Goal: Task Accomplishment & Management: Complete application form

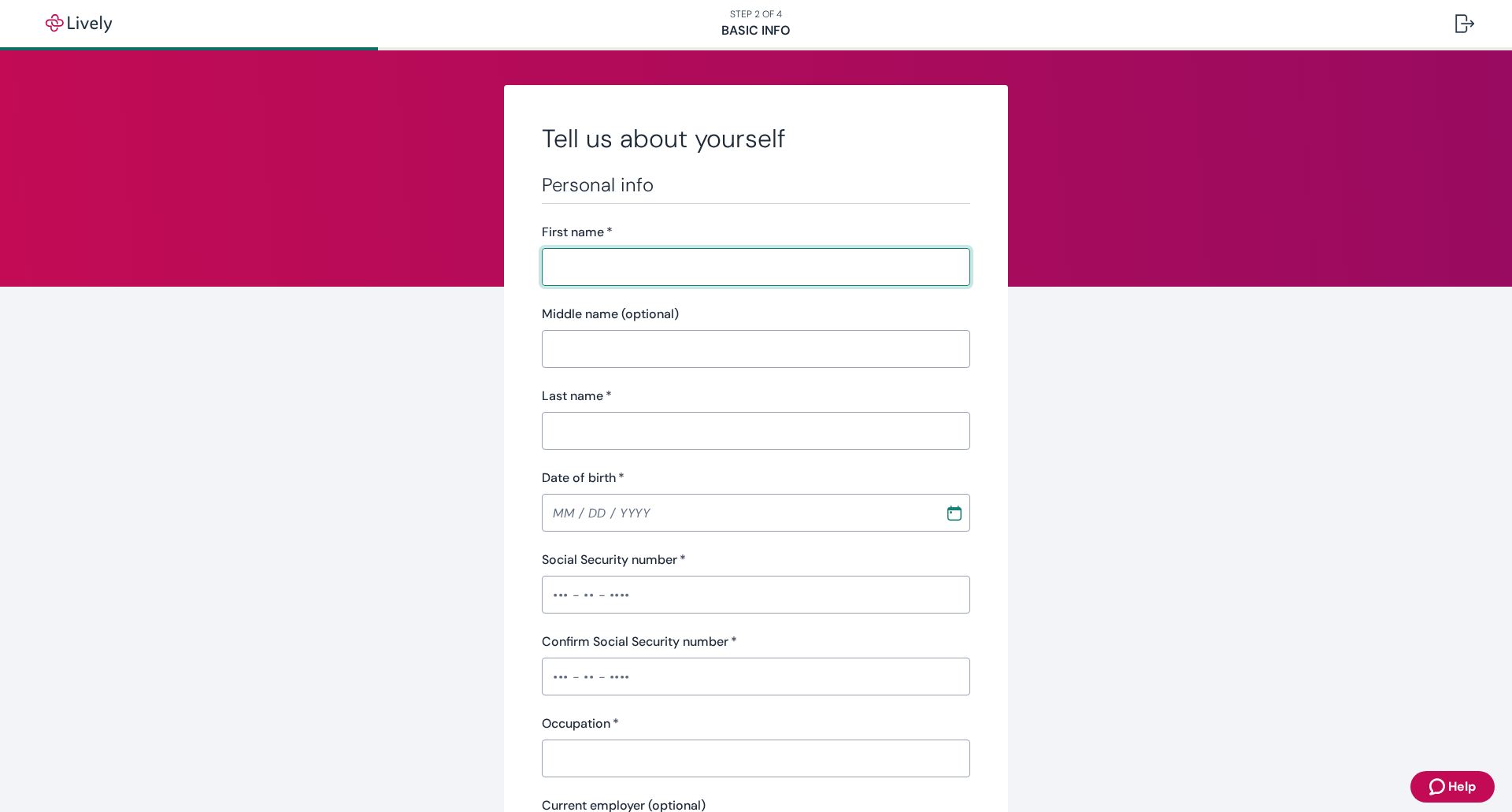
click at [688, 258] on input "First name   *" at bounding box center [756, 266] width 428 height 31
type input "April"
type input "[PERSON_NAME]"
type input "[PHONE_NUMBER]"
type input "13926 [PERSON_NAME]"
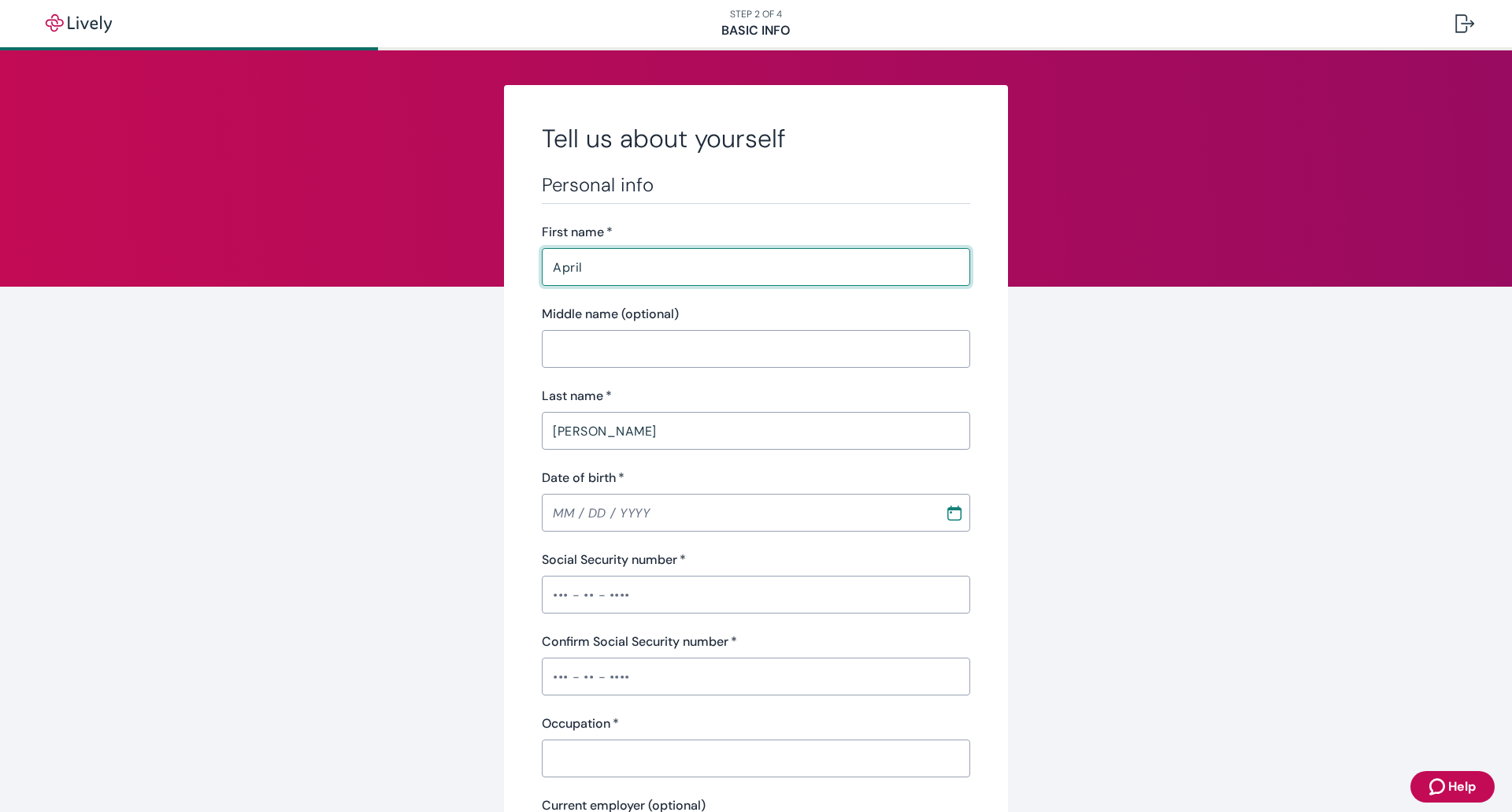
type input "Wamego"
type input "[US_STATE]"
type input "66547"
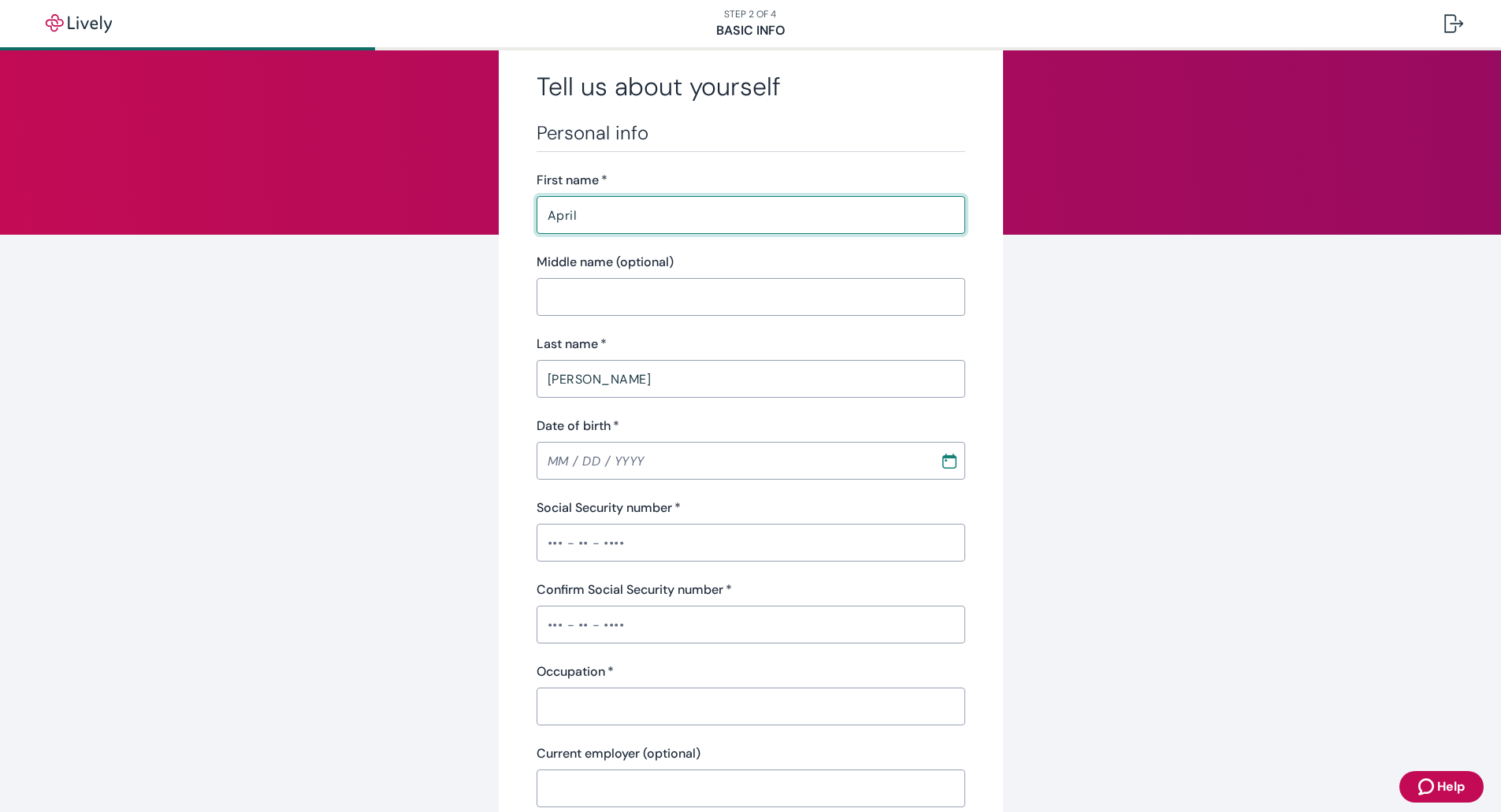
scroll to position [79, 0]
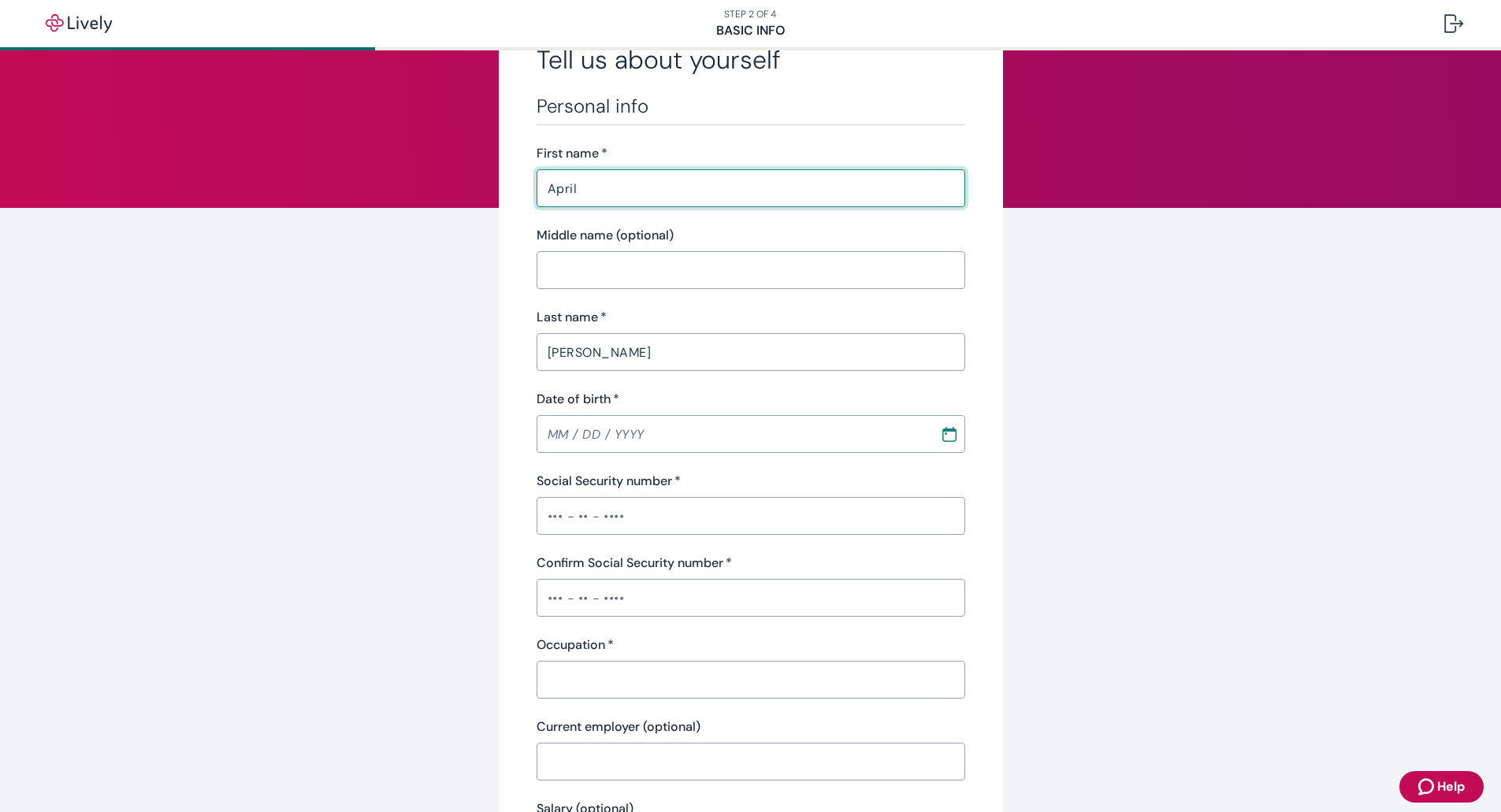
click at [582, 438] on input "Date of birth   *" at bounding box center [733, 433] width 392 height 31
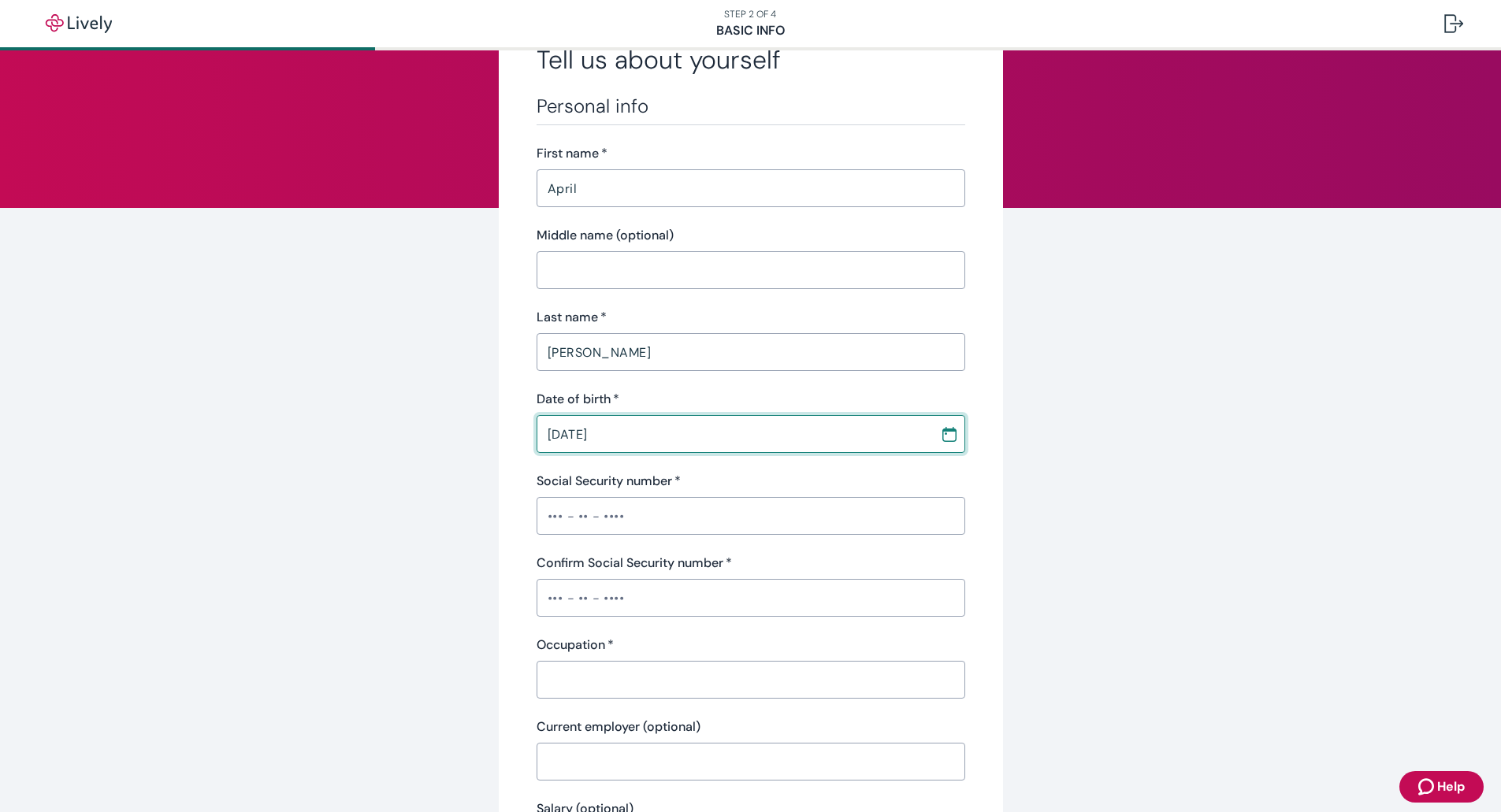
type input "[DATE]"
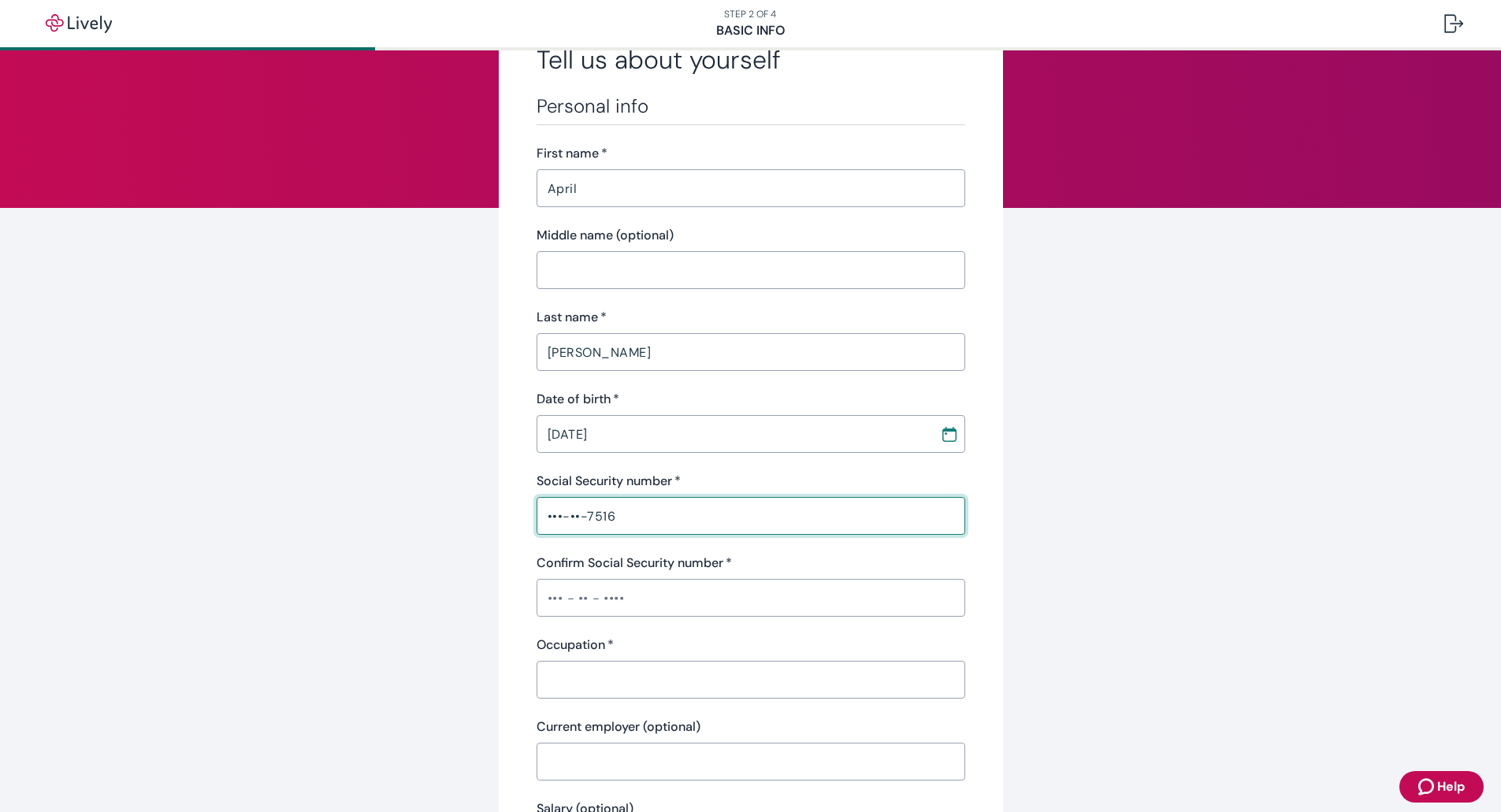
type input "•••-••-7516"
click at [544, 601] on input "Confirm Social Security number   *" at bounding box center [750, 597] width 428 height 31
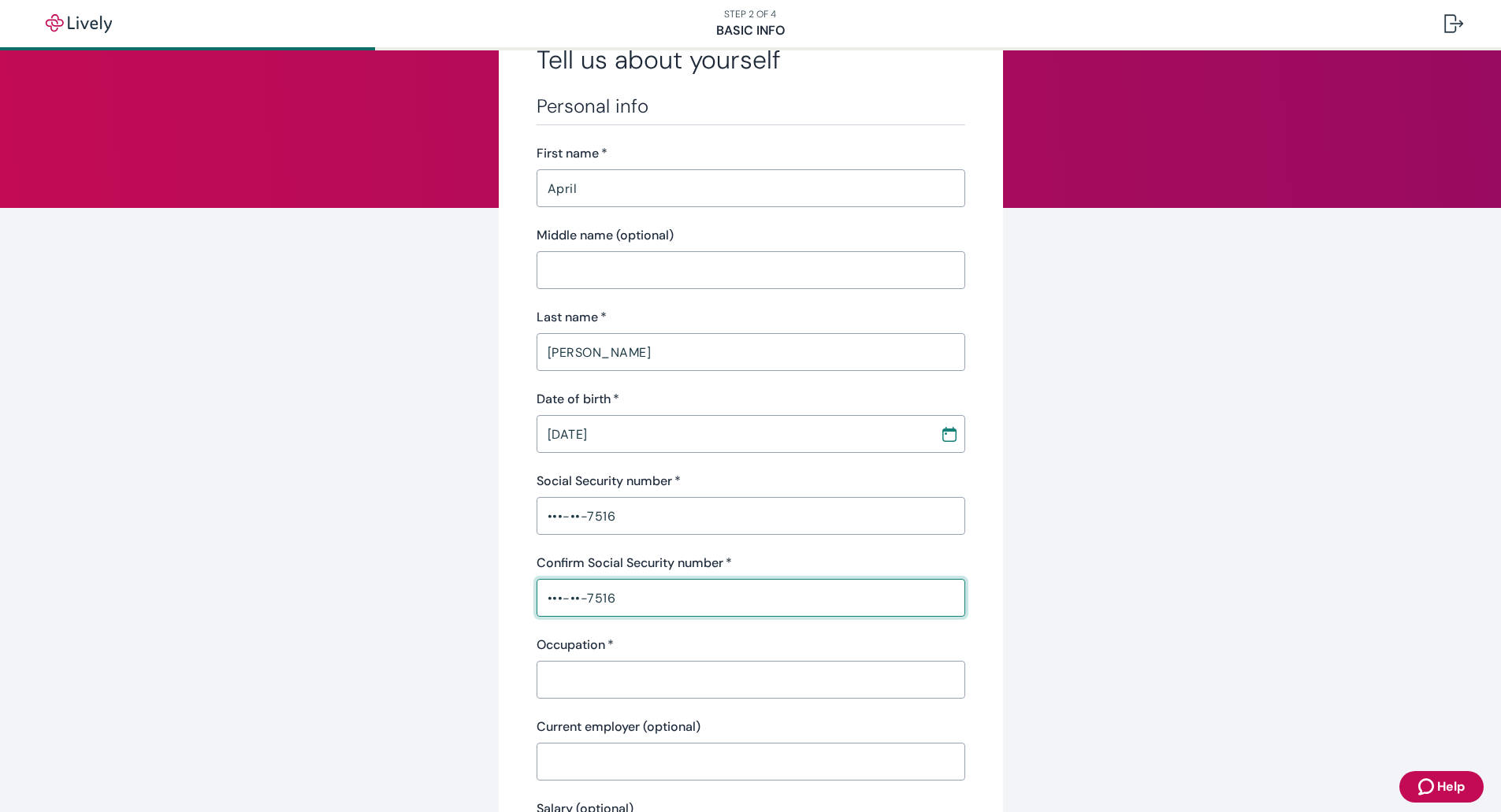
type input "•••-••-7516"
click at [575, 688] on input "Occupation   *" at bounding box center [750, 679] width 428 height 31
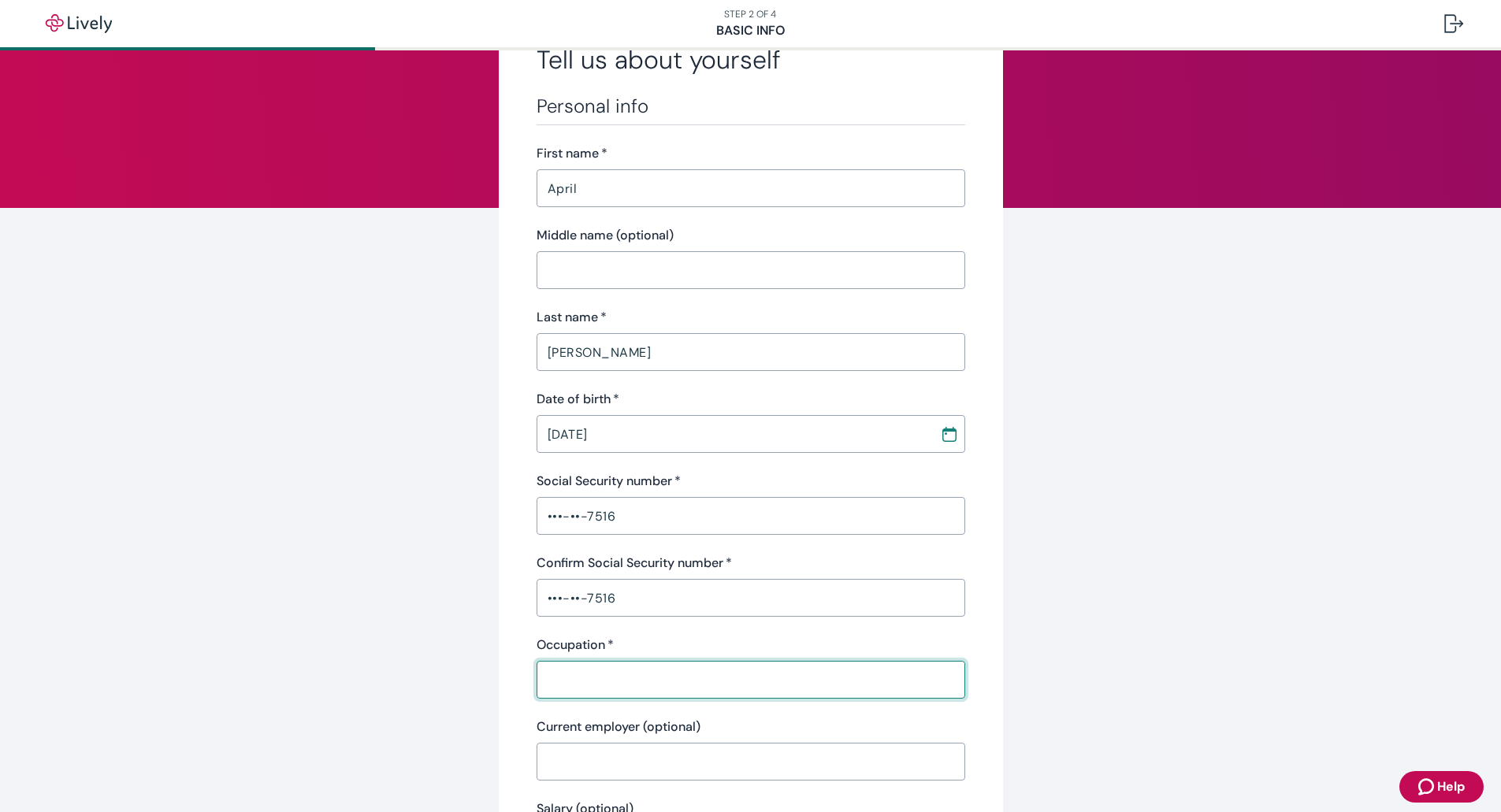
scroll to position [236, 0]
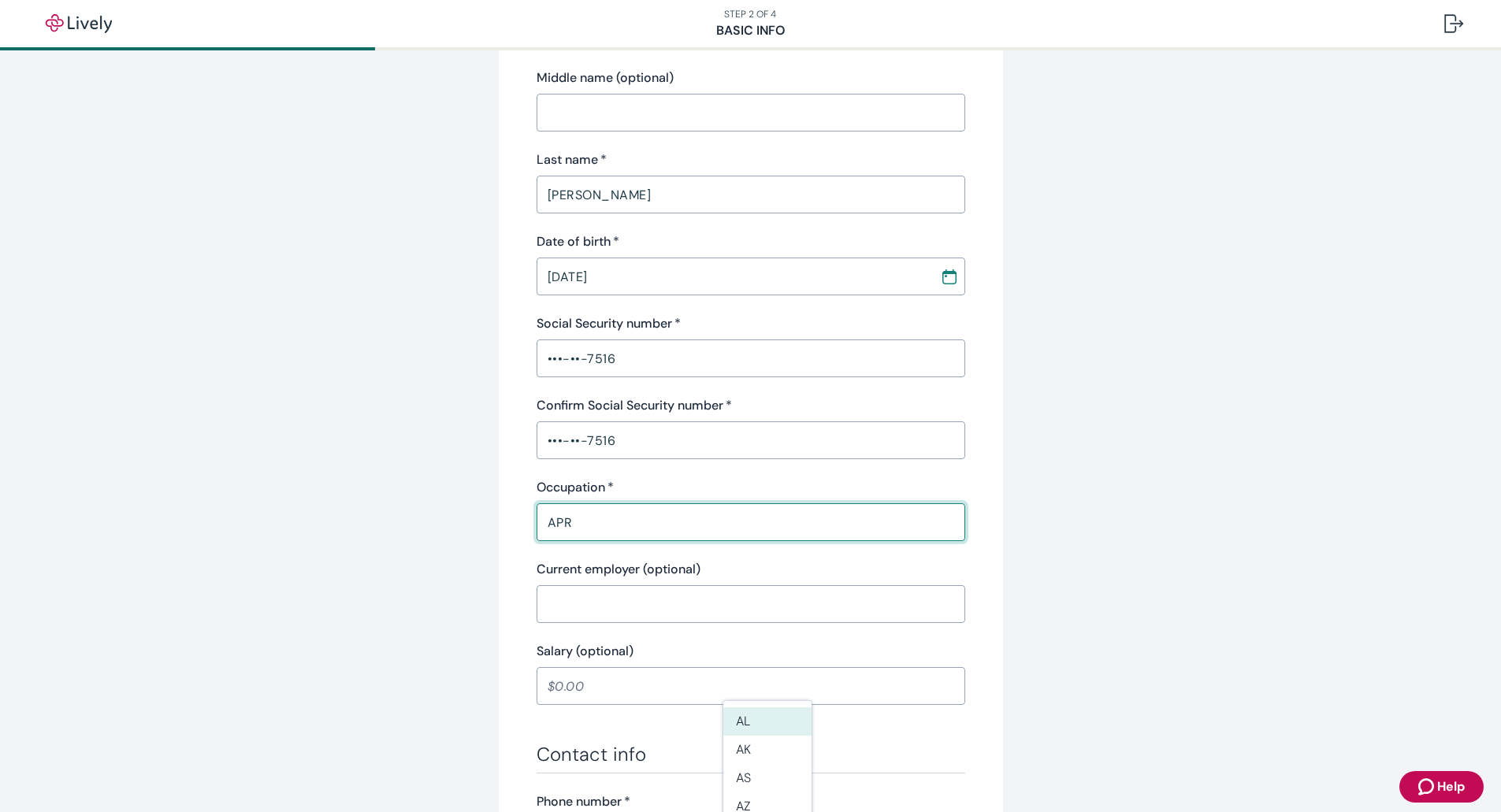
type input "APRN"
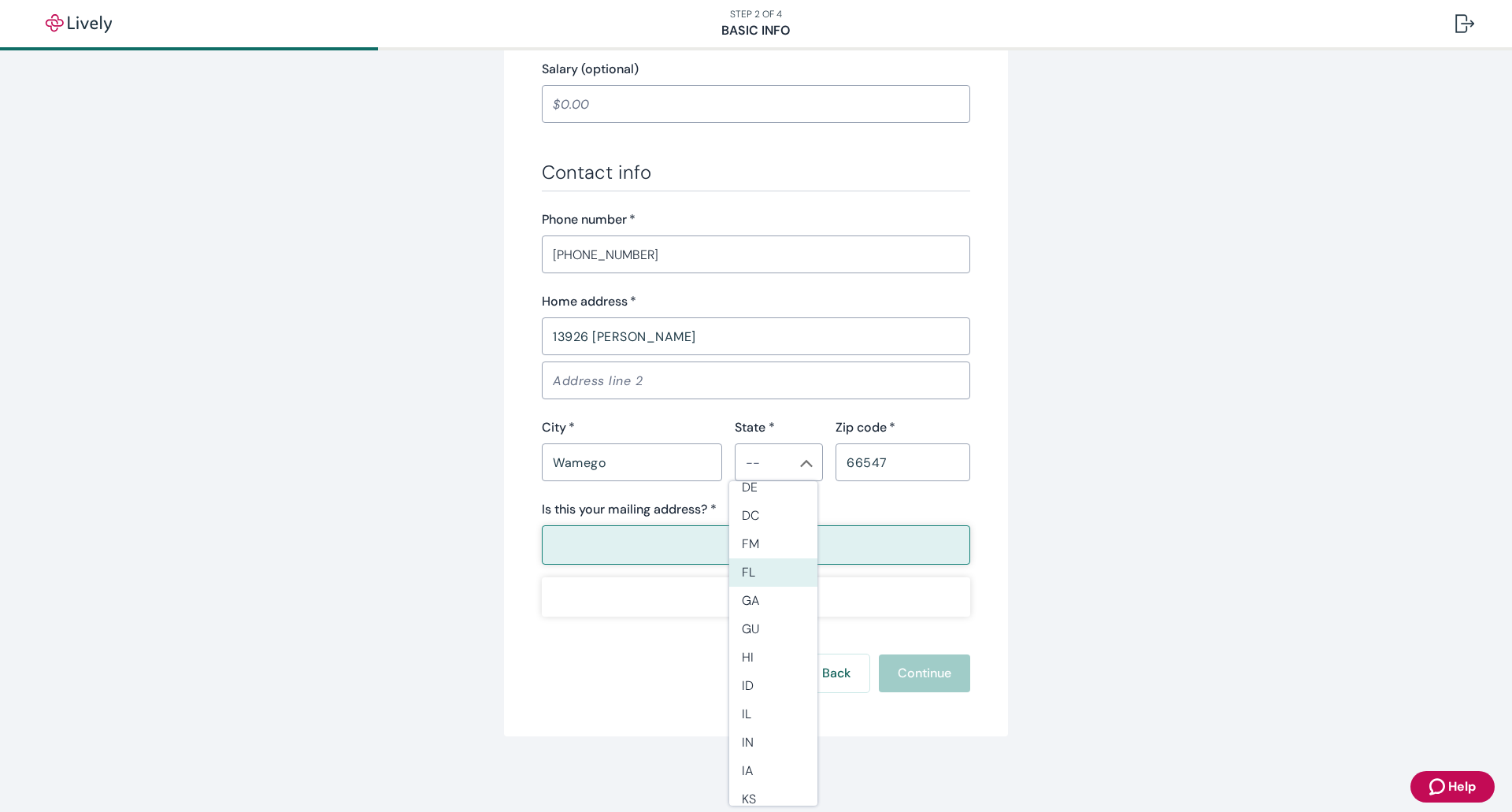
scroll to position [315, 0]
click at [768, 719] on li "KS" at bounding box center [773, 725] width 88 height 29
type input "KS"
type input "APRN"
click at [733, 549] on button "Yes" at bounding box center [756, 545] width 428 height 39
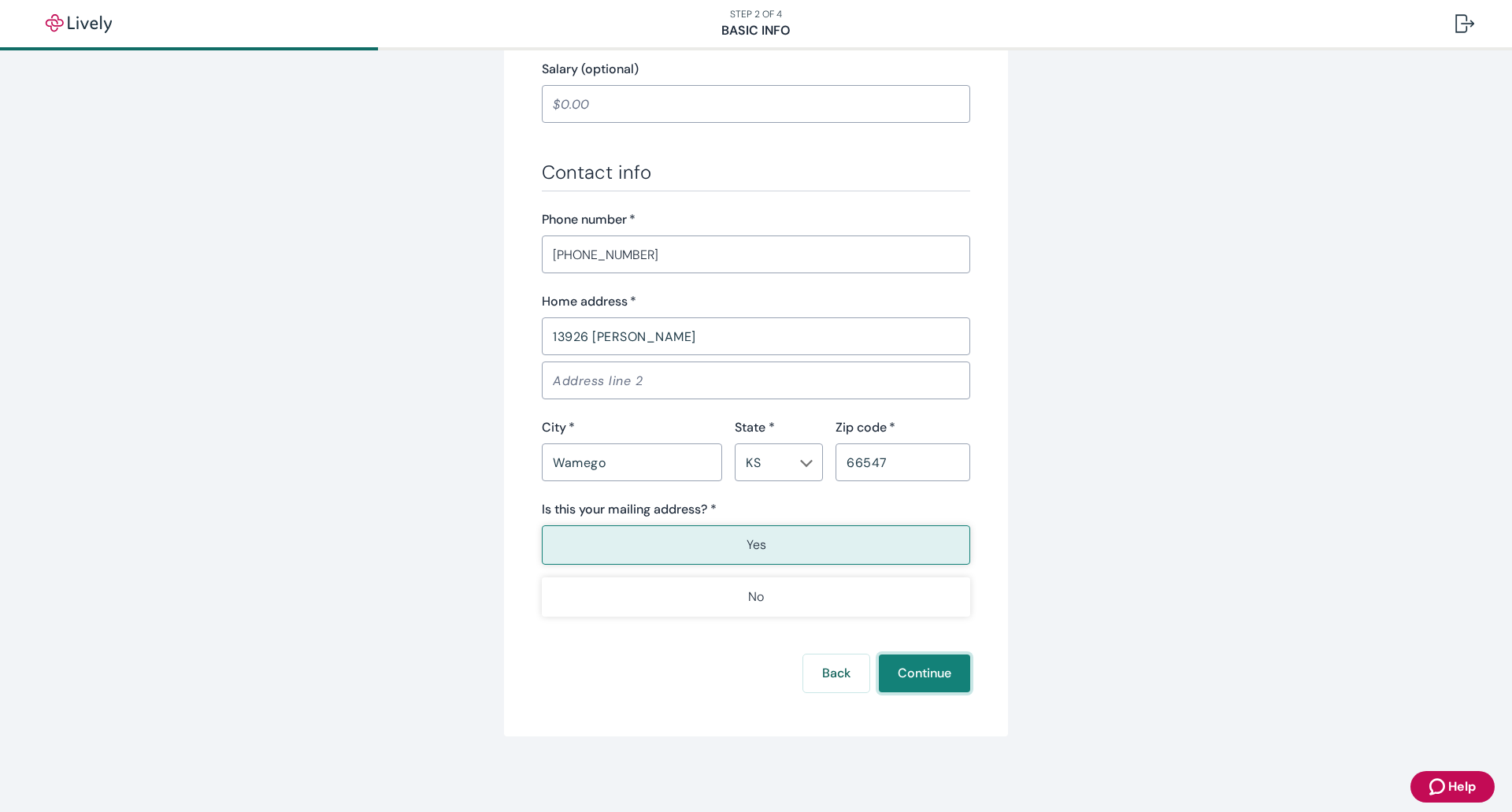
click at [916, 677] on button "Continue" at bounding box center [924, 673] width 92 height 38
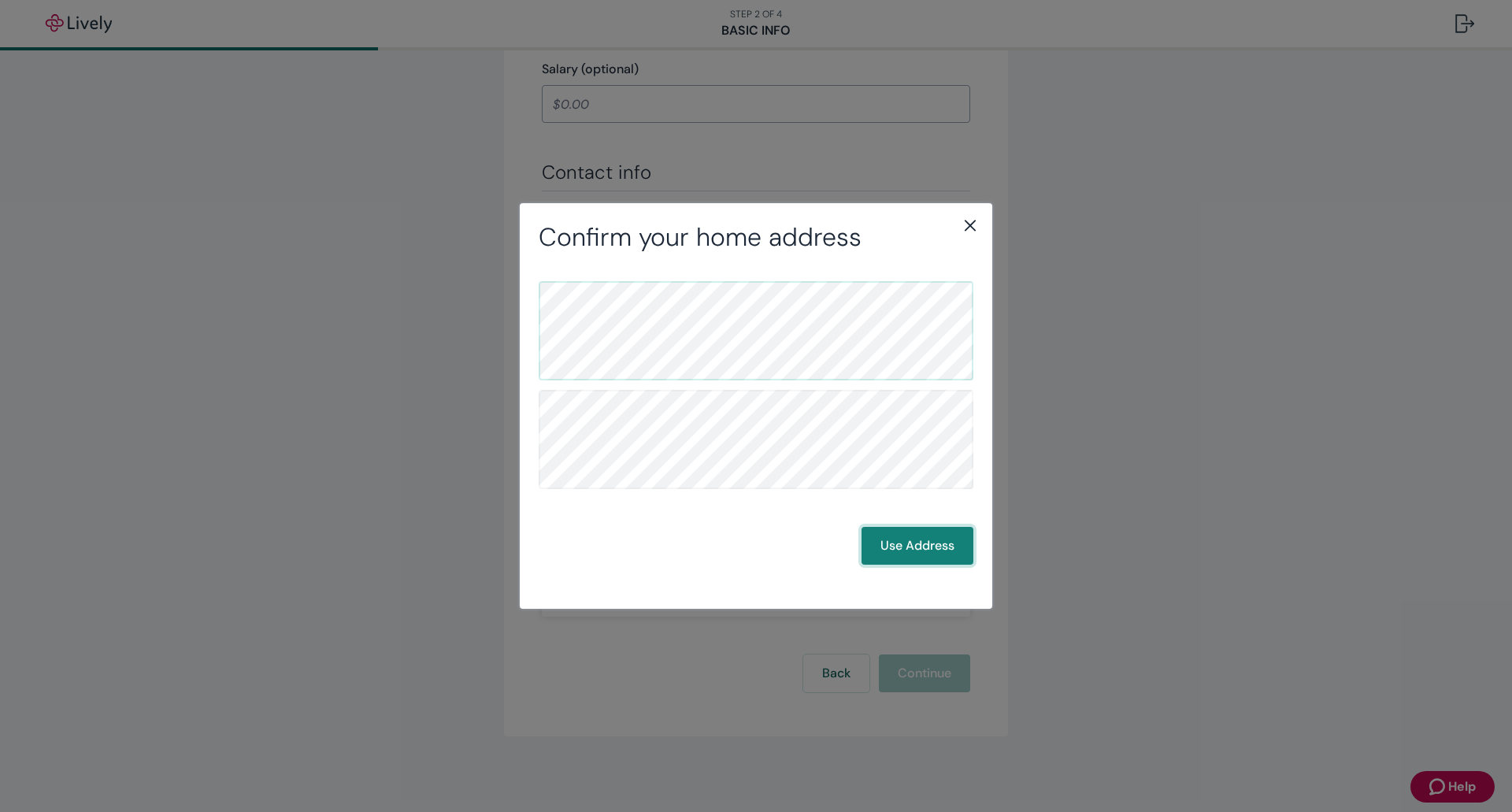
click at [940, 546] on button "Use Address" at bounding box center [917, 546] width 112 height 38
click at [909, 544] on button "Use Address" at bounding box center [917, 546] width 112 height 38
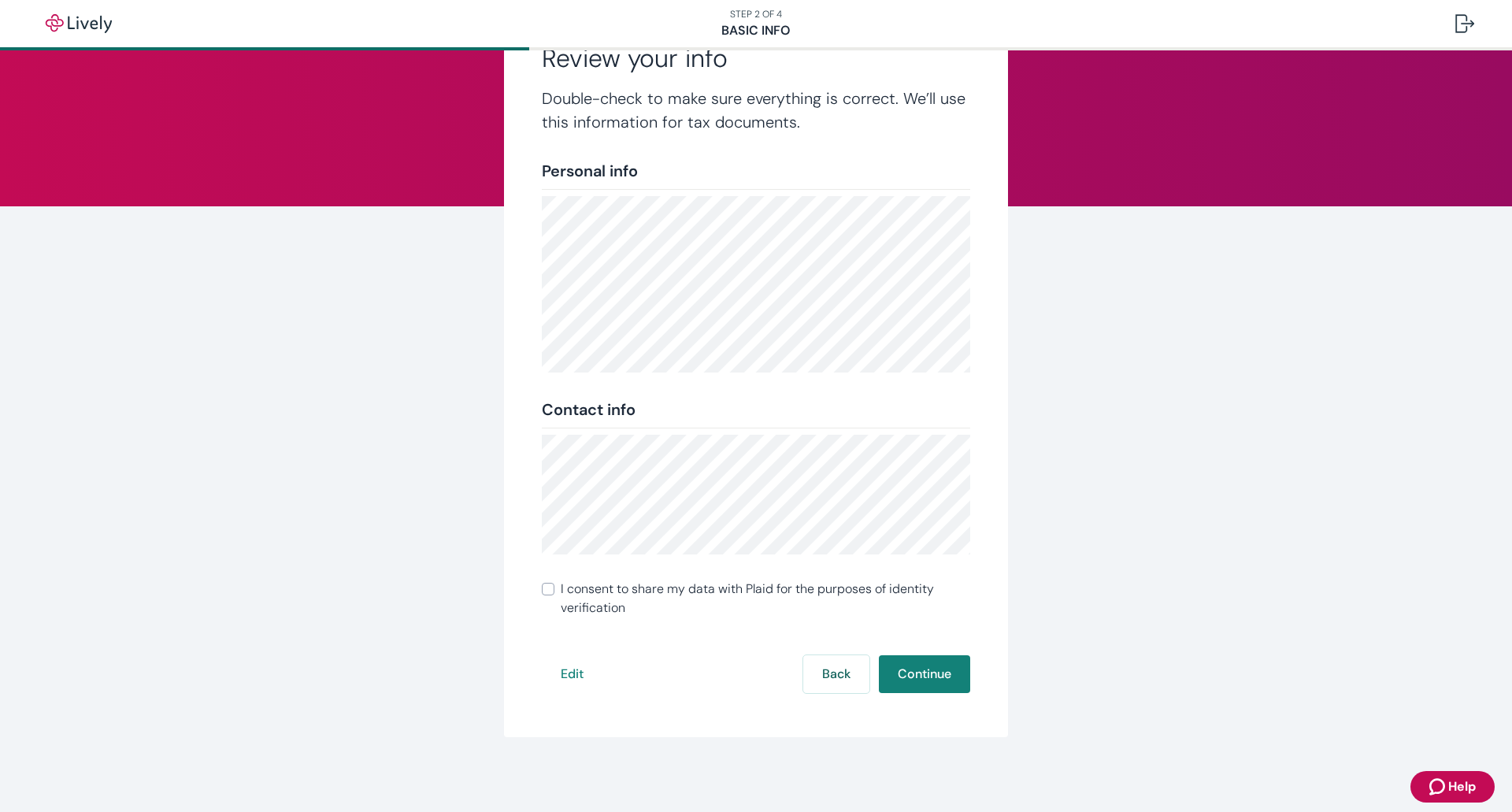
scroll to position [81, 0]
click at [737, 597] on span "I consent to share my data with Plaid for the purposes of identity verification" at bounding box center [765, 598] width 409 height 38
click at [555, 595] on input "I consent to share my data with Plaid for the purposes of identity verification" at bounding box center [548, 588] width 13 height 13
checkbox input "true"
drag, startPoint x: 945, startPoint y: 677, endPoint x: 941, endPoint y: 685, distance: 8.9
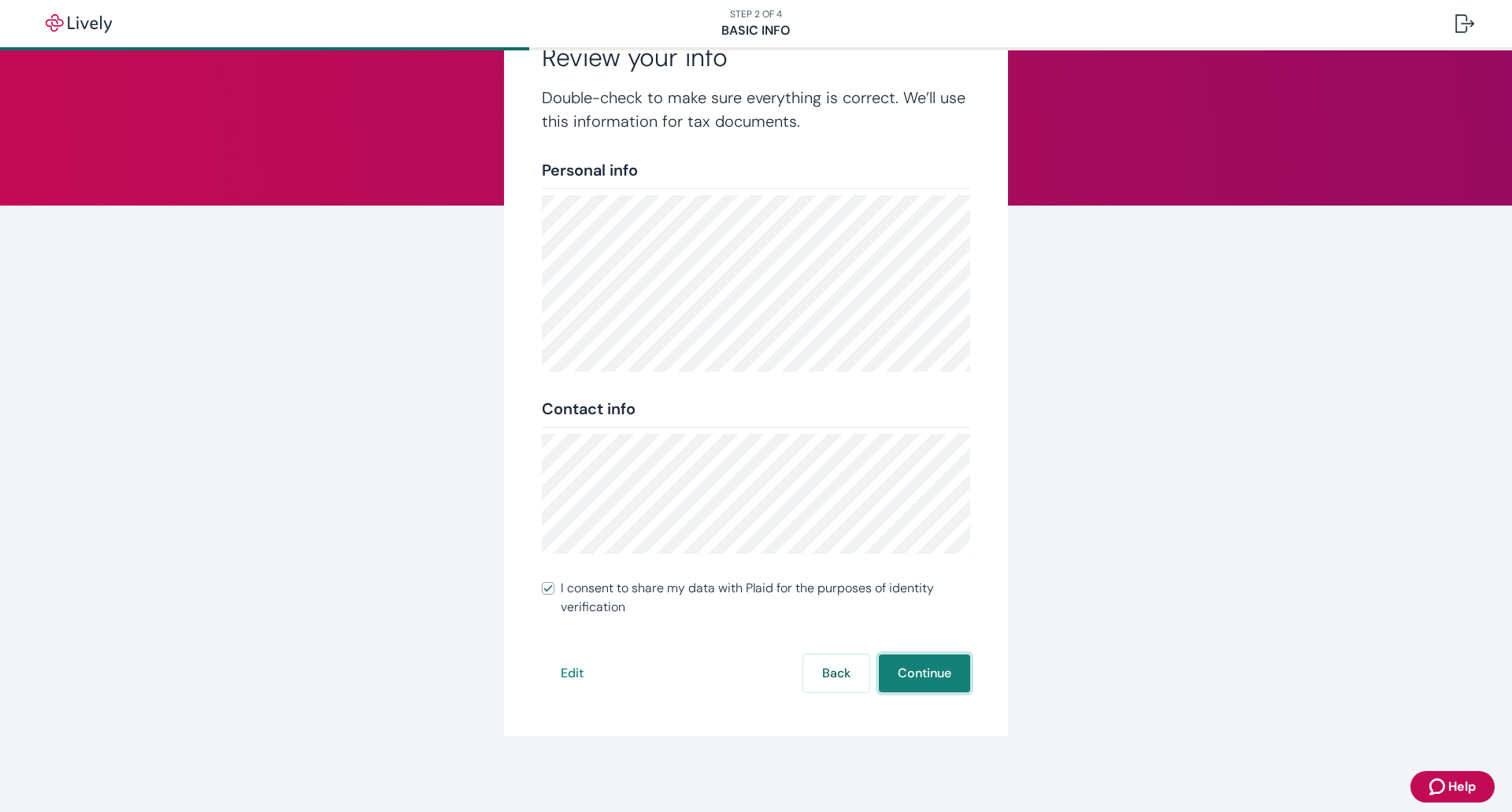
click at [941, 685] on button "Continue" at bounding box center [924, 673] width 92 height 38
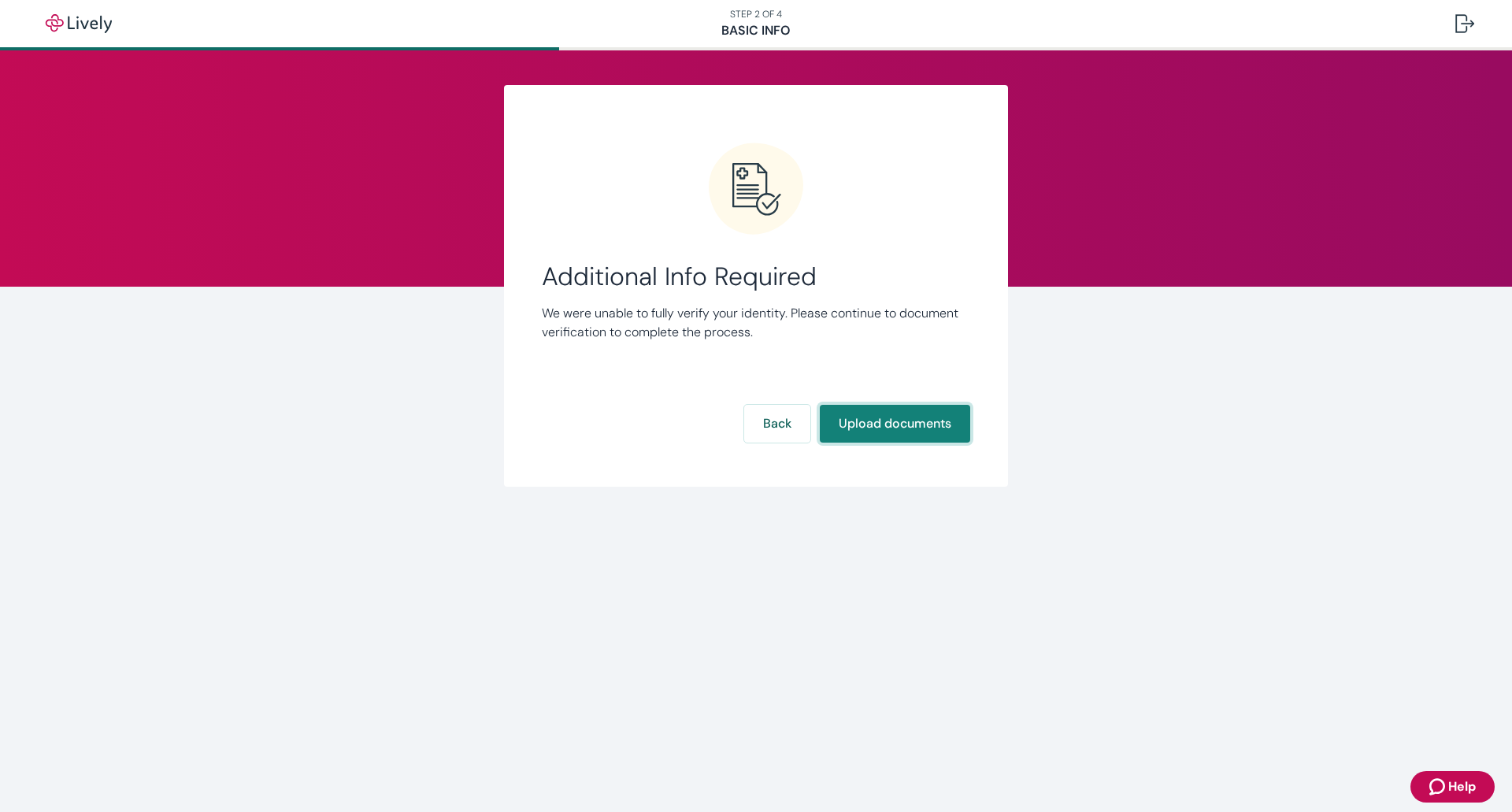
click at [865, 424] on button "Upload documents" at bounding box center [895, 423] width 151 height 38
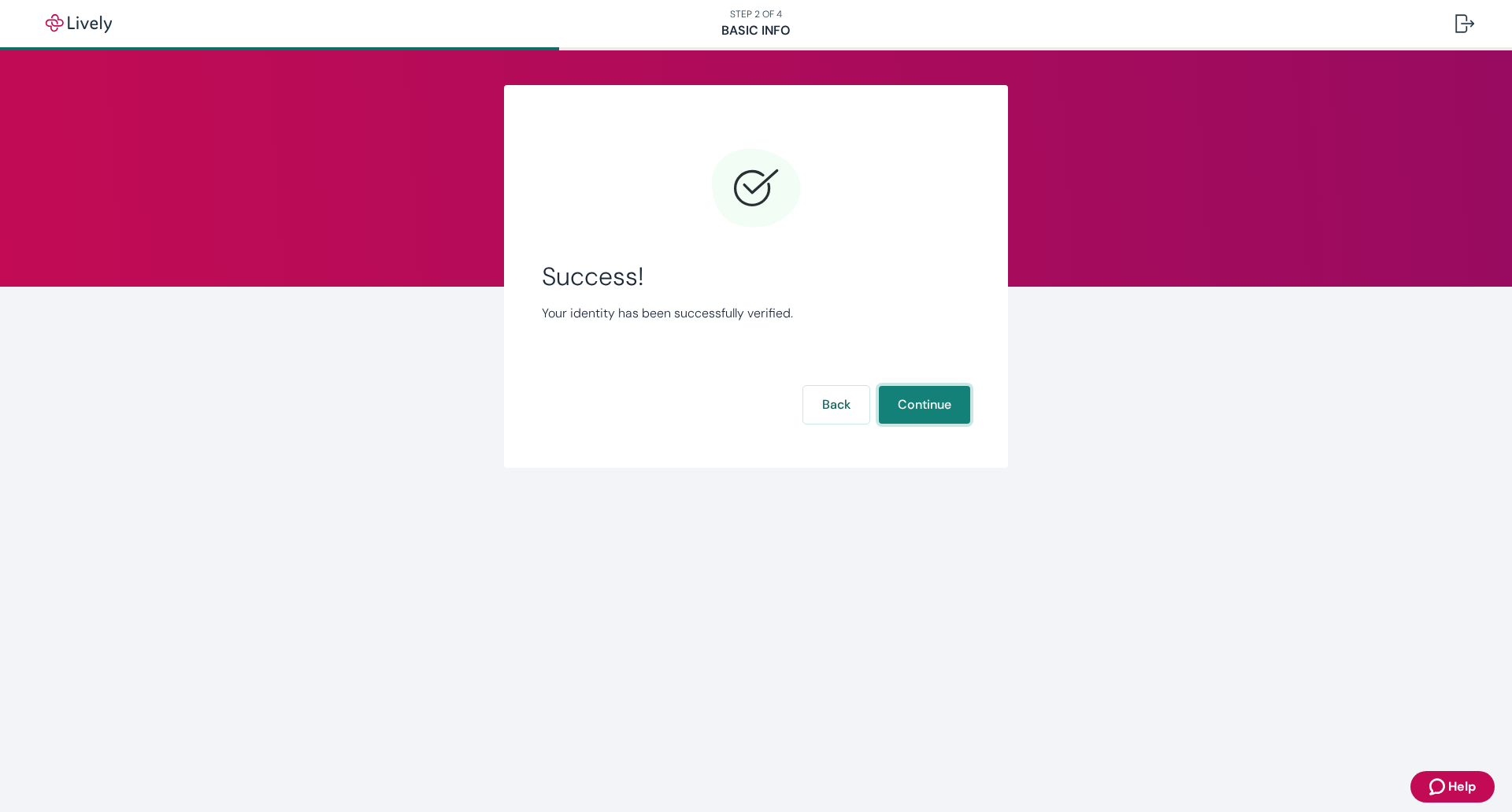
click at [917, 412] on button "Continue" at bounding box center [924, 405] width 92 height 38
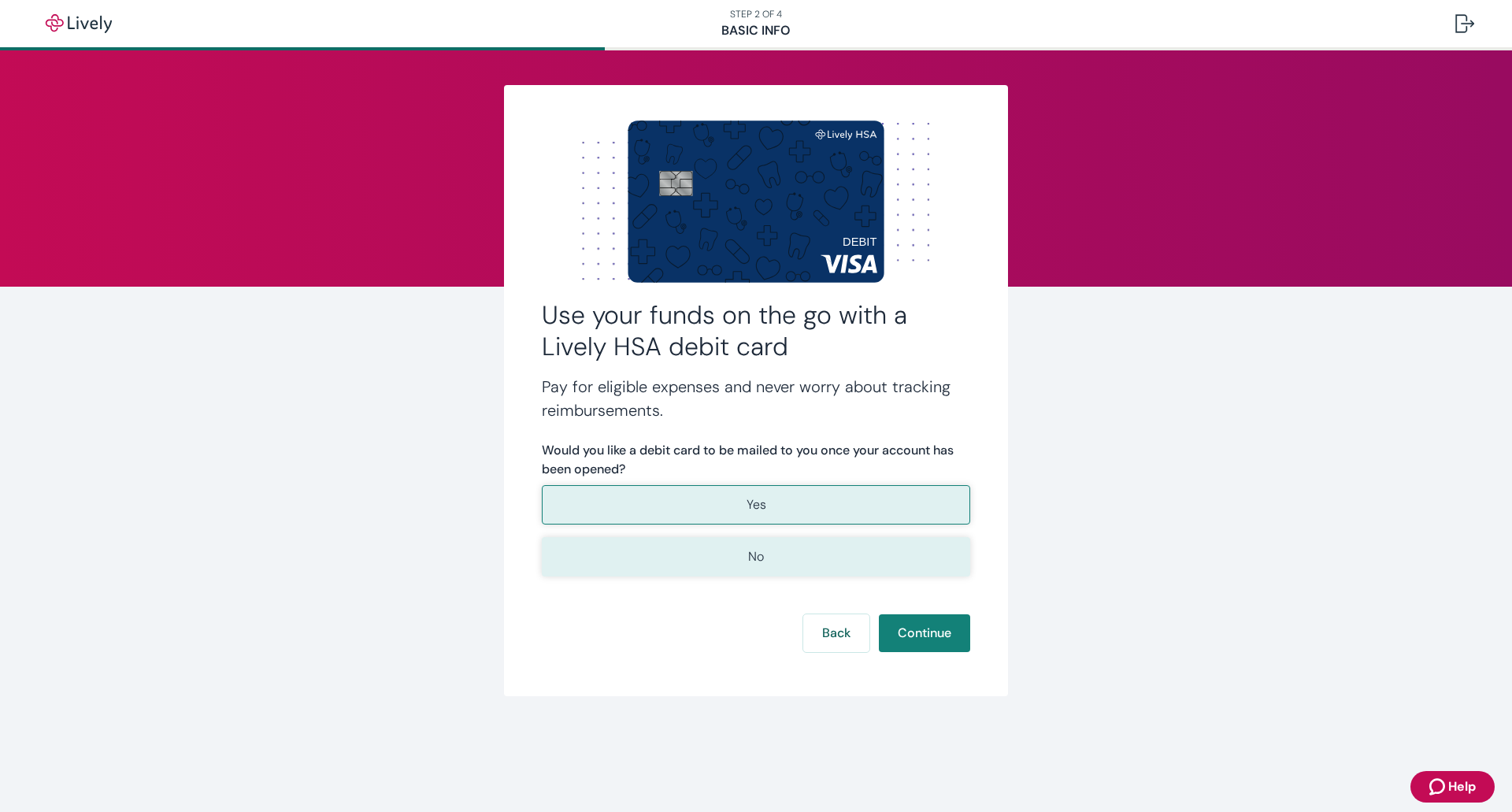
click at [765, 557] on button "No" at bounding box center [756, 556] width 428 height 39
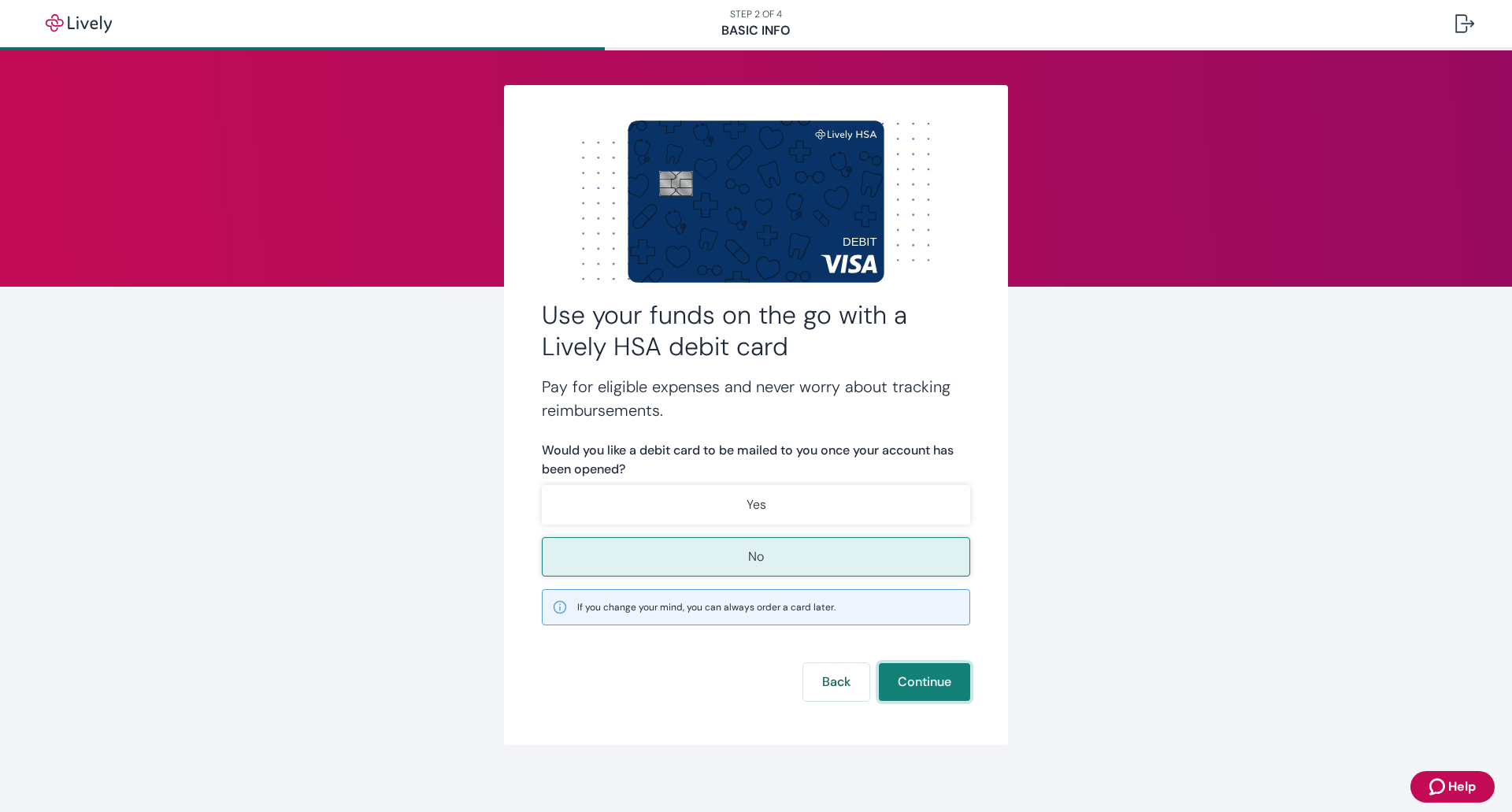
click at [895, 691] on button "Continue" at bounding box center [924, 682] width 92 height 38
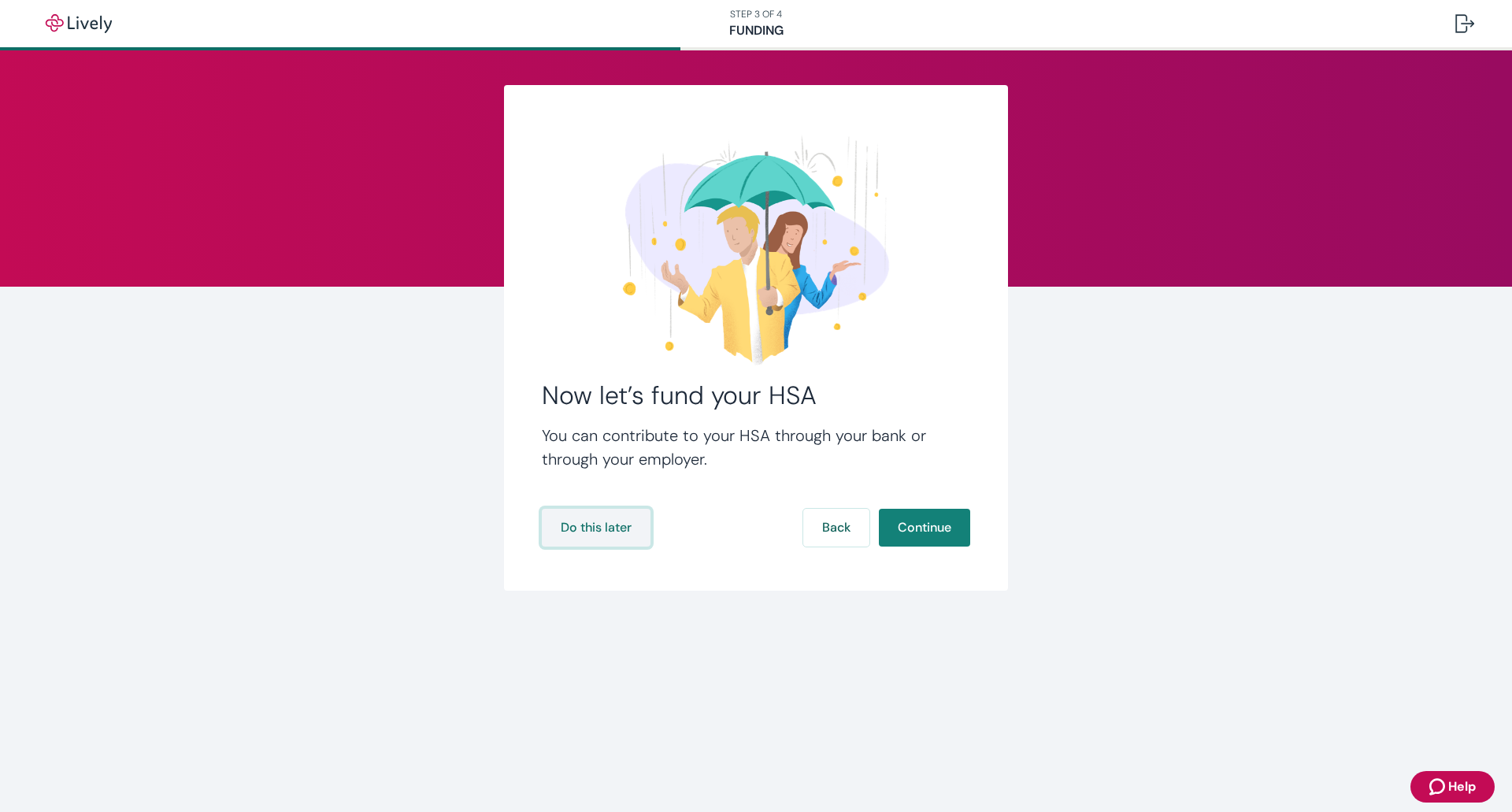
click at [586, 529] on button "Do this later" at bounding box center [596, 528] width 109 height 38
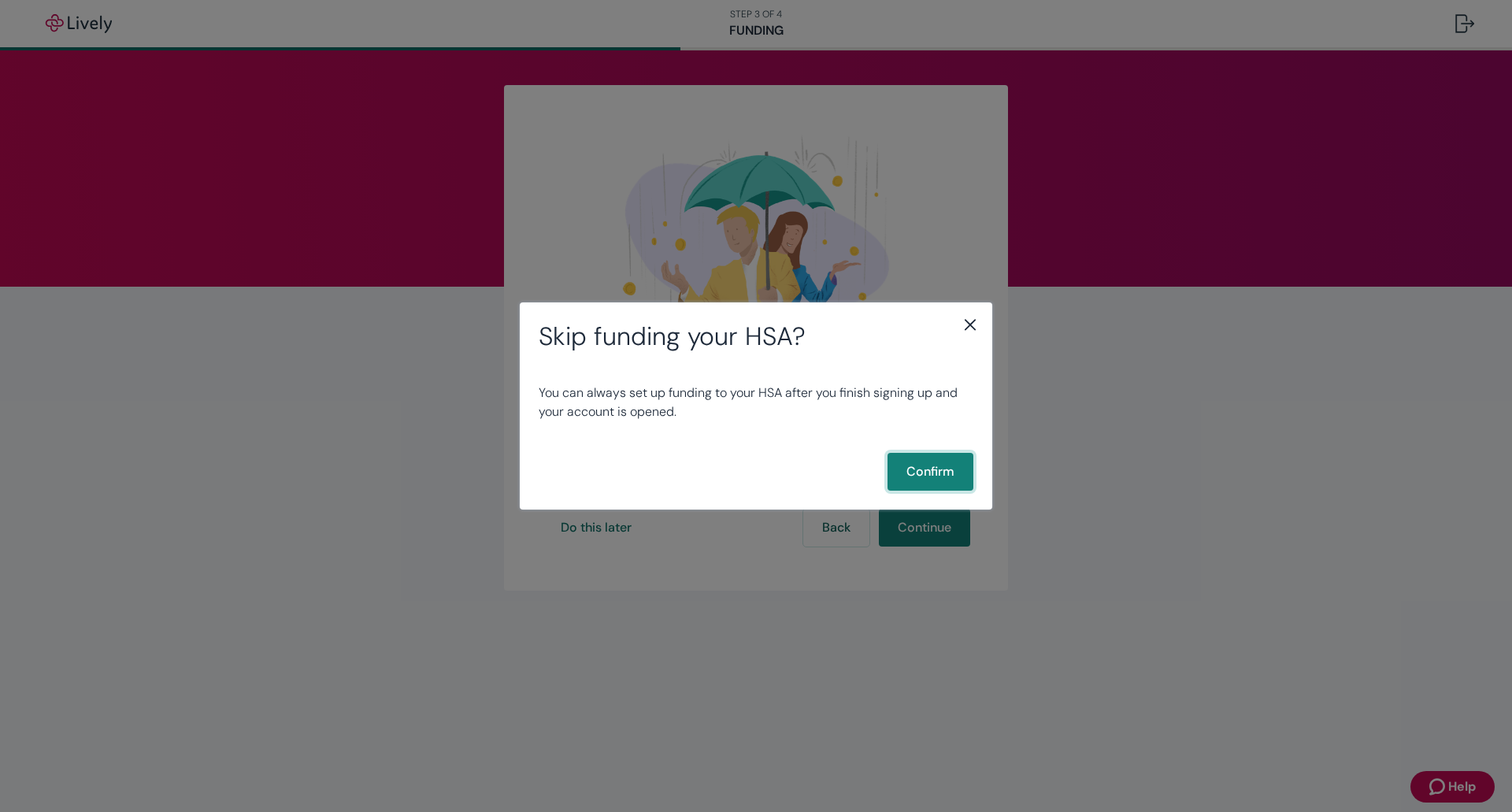
click at [910, 479] on button "Confirm" at bounding box center [931, 472] width 86 height 38
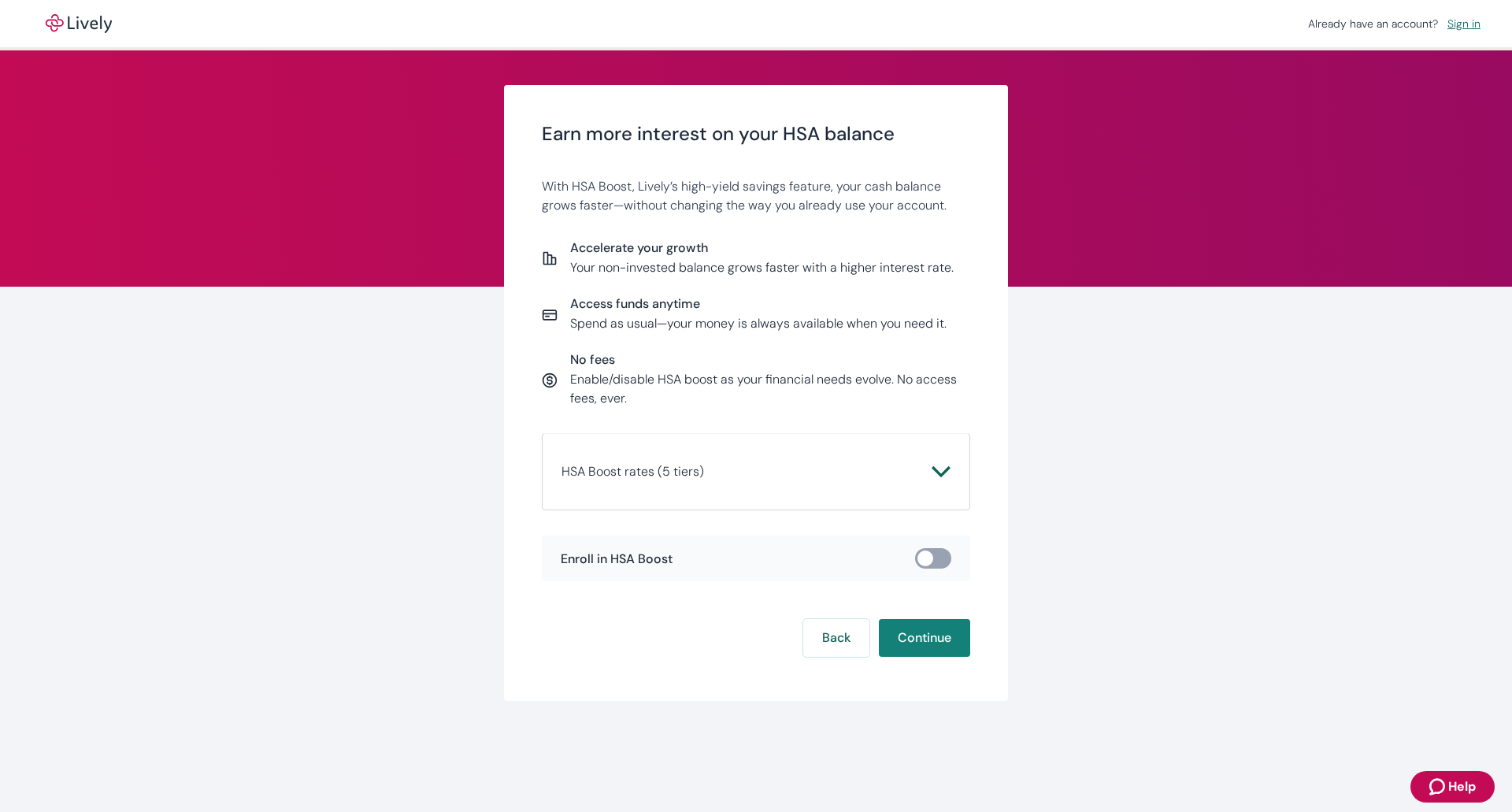
click at [1468, 20] on link "Sign in" at bounding box center [1464, 23] width 46 height 21
